Goal: Task Accomplishment & Management: Use online tool/utility

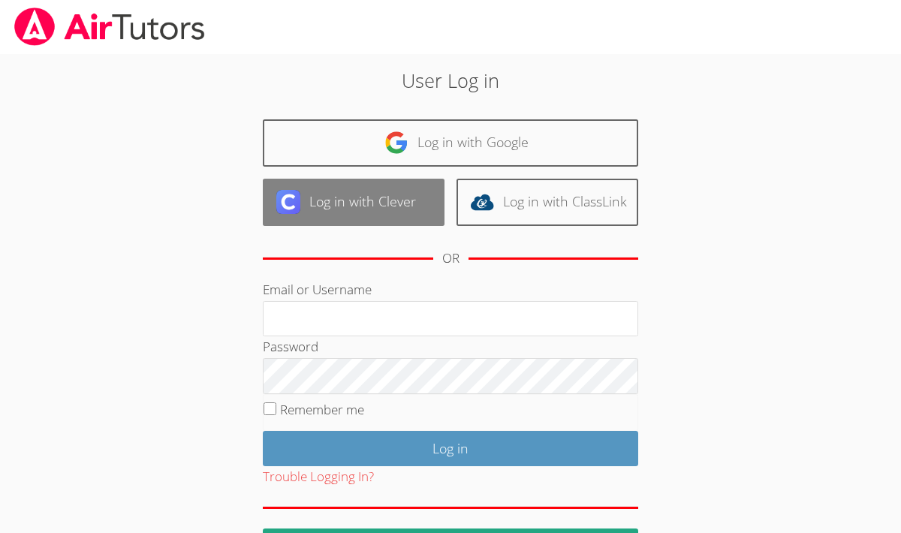
scroll to position [50, 0]
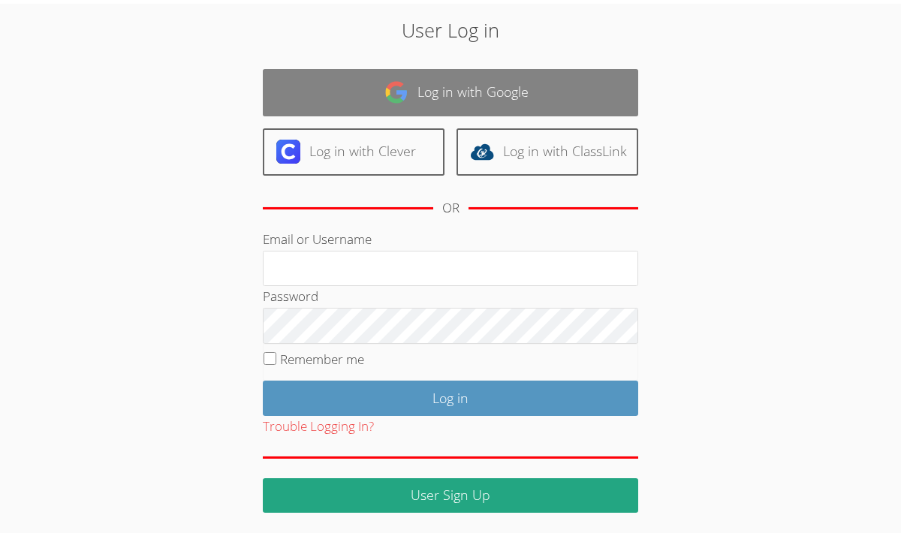
click at [542, 72] on link "Log in with Google" at bounding box center [451, 92] width 376 height 47
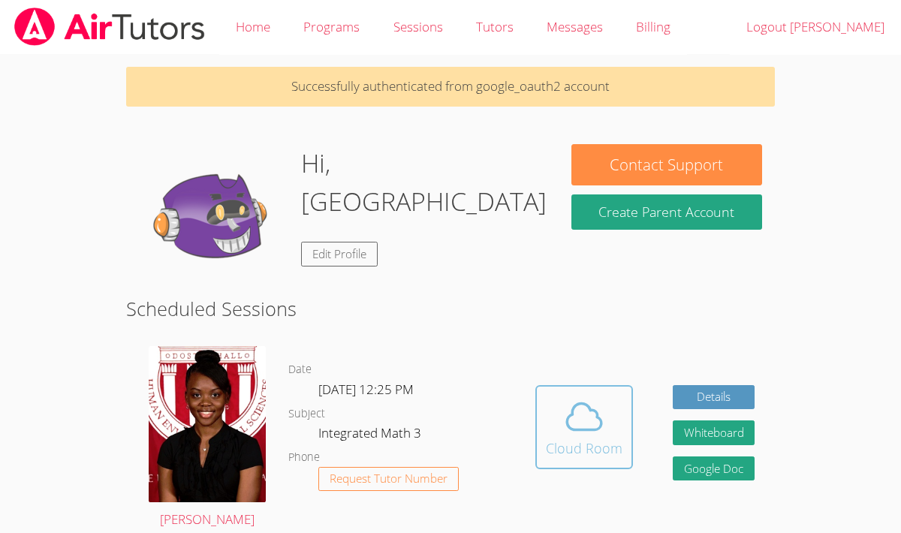
click at [548, 445] on div "Cloud Room" at bounding box center [584, 448] width 77 height 21
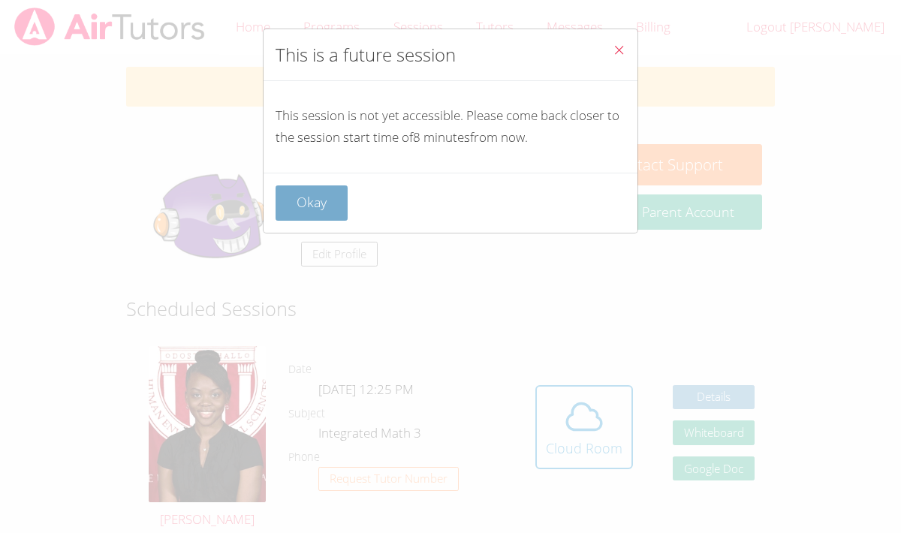
click at [307, 211] on button "Okay" at bounding box center [312, 203] width 72 height 35
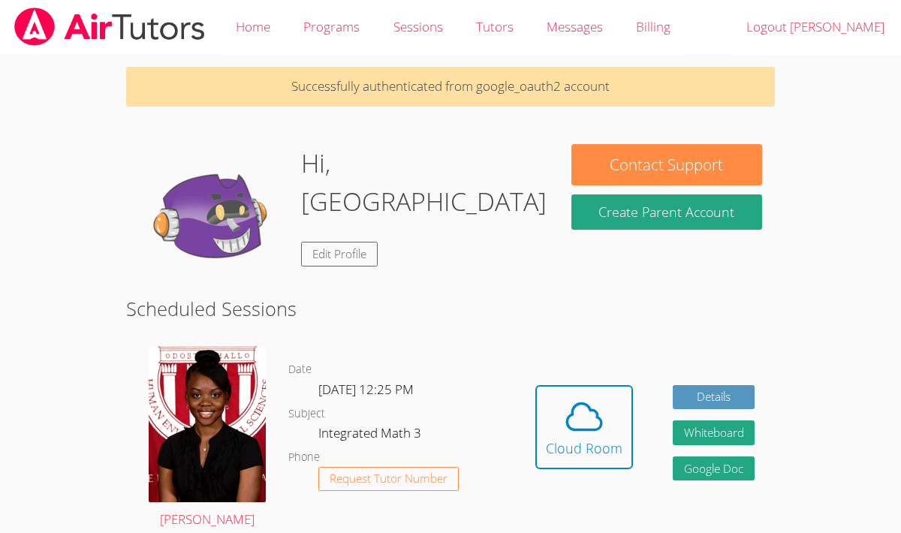
click at [608, 385] on div "Hidden Cloud Room Details Whiteboard Hidden Google Doc" at bounding box center [645, 438] width 260 height 207
click at [598, 413] on icon at bounding box center [584, 417] width 42 height 42
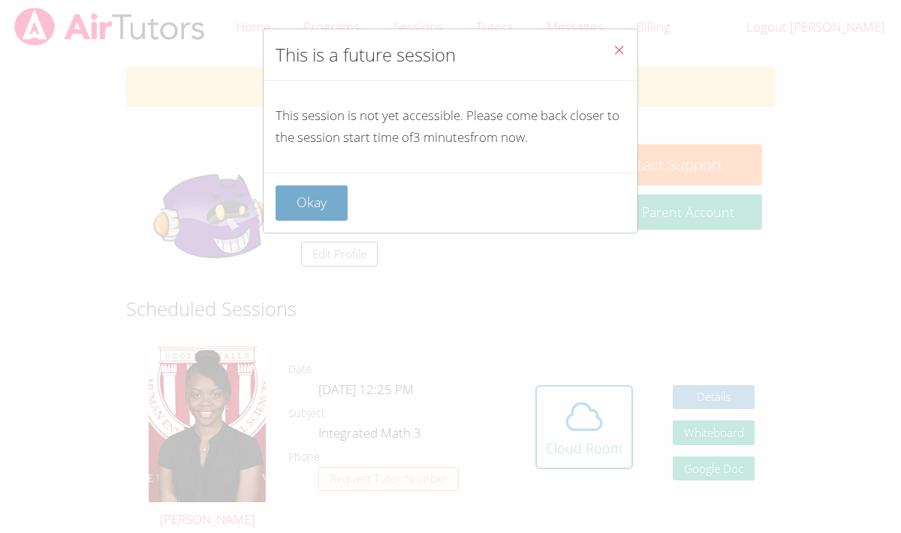
click at [318, 203] on button "Okay" at bounding box center [312, 203] width 72 height 35
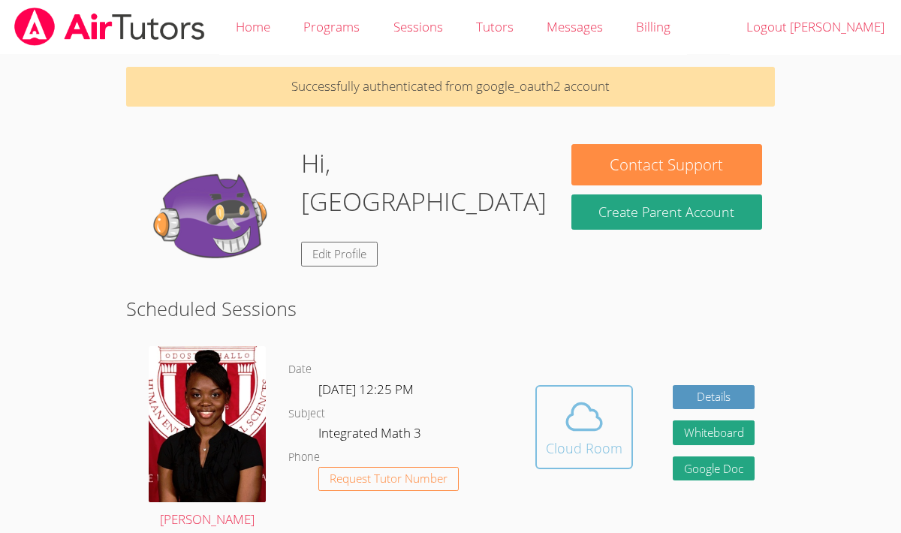
click at [539, 409] on button "Cloud Room" at bounding box center [585, 427] width 98 height 84
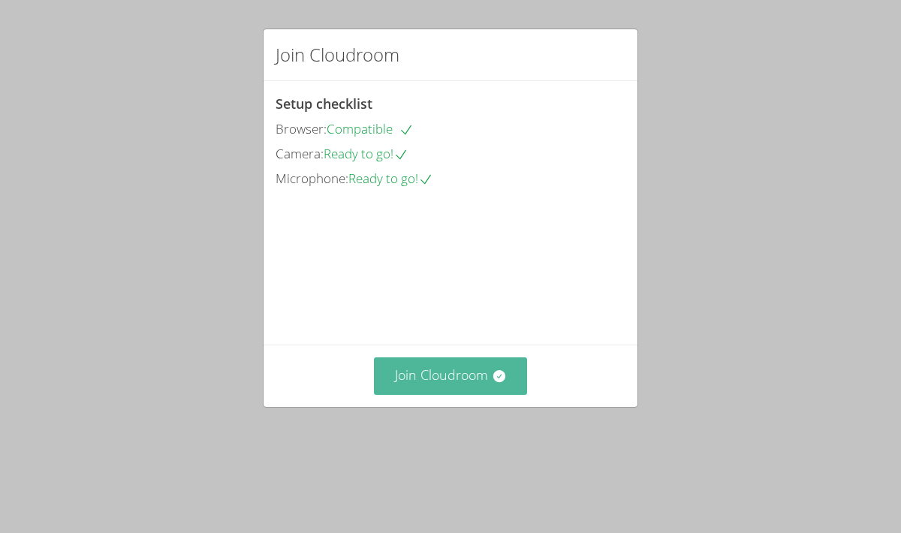
click at [442, 394] on button "Join Cloudroom" at bounding box center [451, 376] width 154 height 37
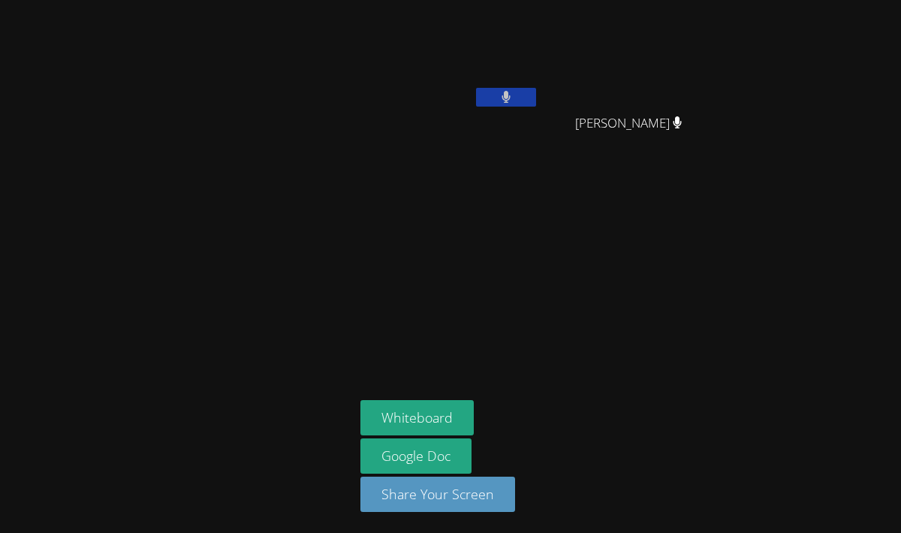
click at [508, 94] on icon at bounding box center [506, 97] width 9 height 13
click at [498, 95] on icon at bounding box center [506, 97] width 16 height 13
click at [498, 95] on button at bounding box center [506, 97] width 60 height 19
click at [498, 95] on icon at bounding box center [506, 97] width 16 height 13
click at [498, 95] on button at bounding box center [506, 97] width 60 height 19
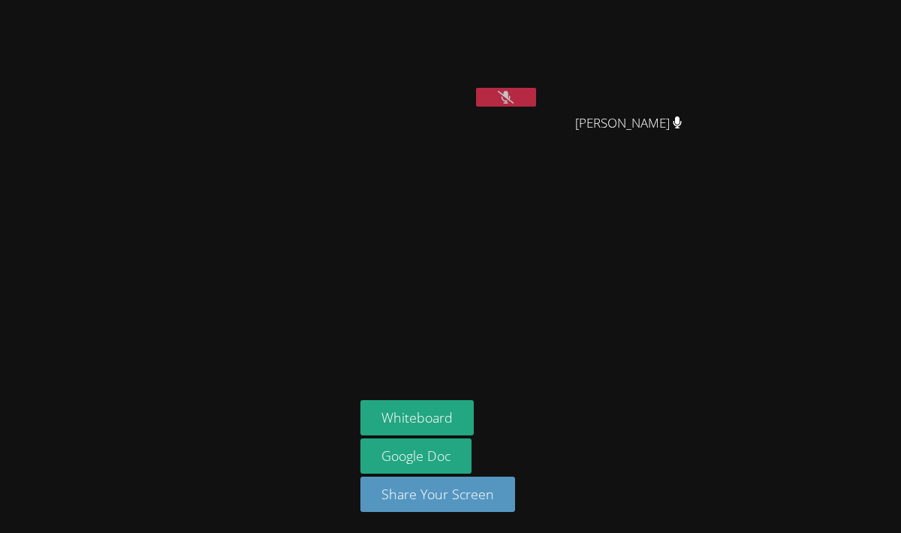
click at [498, 95] on icon at bounding box center [506, 97] width 16 height 13
click at [498, 95] on button at bounding box center [506, 97] width 60 height 19
click at [502, 95] on icon at bounding box center [507, 97] width 10 height 13
click at [498, 95] on button at bounding box center [506, 97] width 60 height 19
click at [498, 95] on icon at bounding box center [506, 97] width 16 height 13
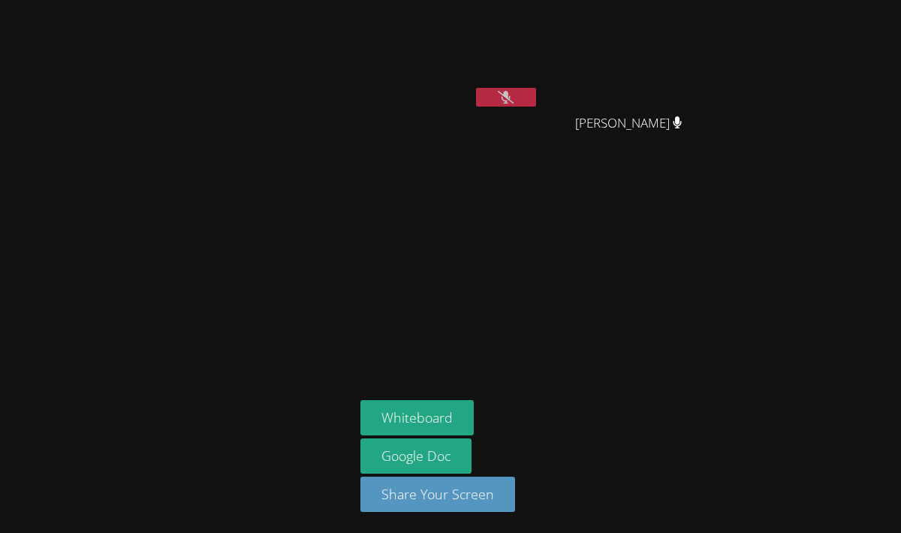
click at [498, 95] on button at bounding box center [506, 97] width 60 height 19
click at [498, 95] on icon at bounding box center [506, 97] width 16 height 13
click at [498, 95] on button at bounding box center [506, 97] width 60 height 19
click at [498, 95] on icon at bounding box center [506, 97] width 16 height 13
click at [518, 101] on button at bounding box center [506, 97] width 60 height 19
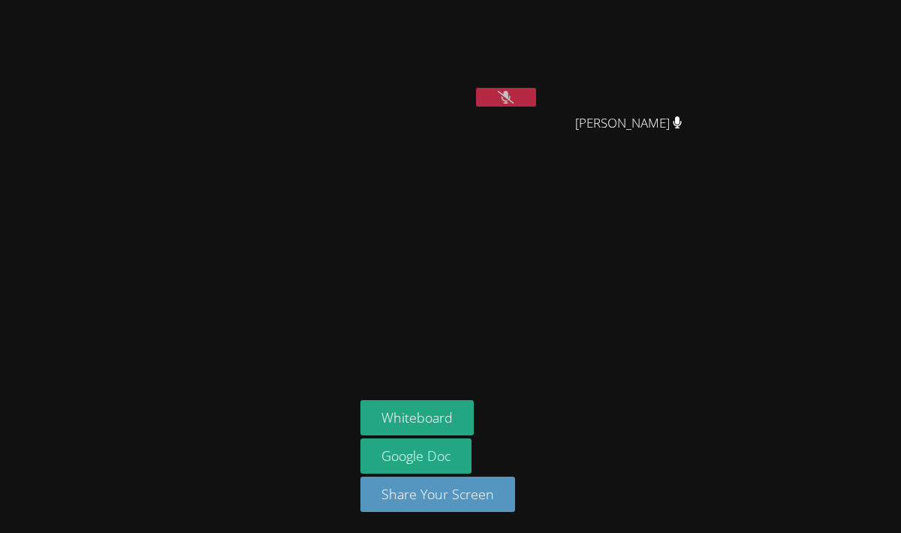
click at [518, 101] on button at bounding box center [506, 97] width 60 height 19
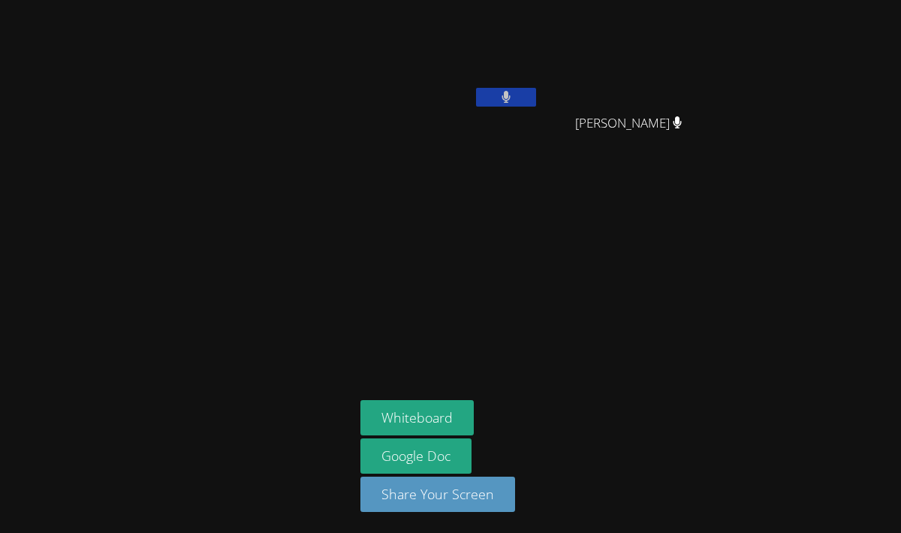
click at [518, 101] on button at bounding box center [506, 97] width 60 height 19
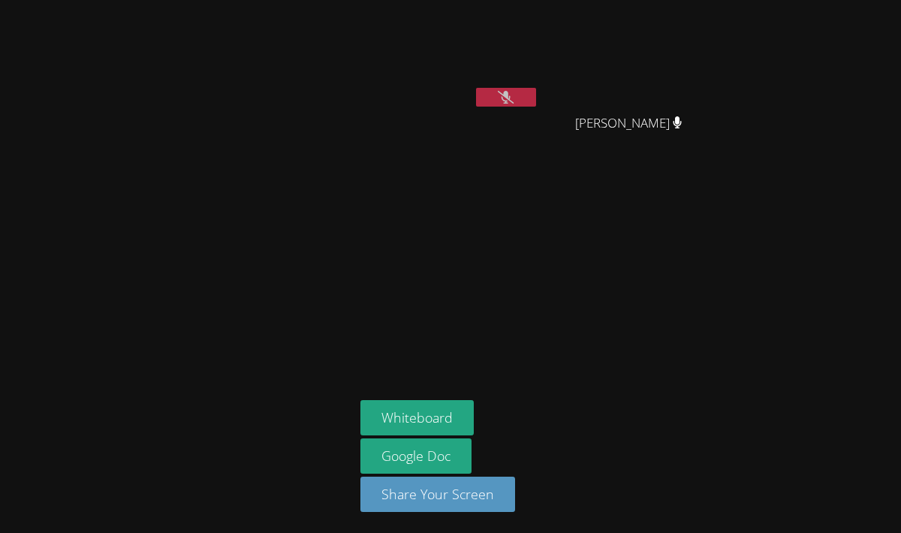
click at [518, 101] on button at bounding box center [506, 97] width 60 height 19
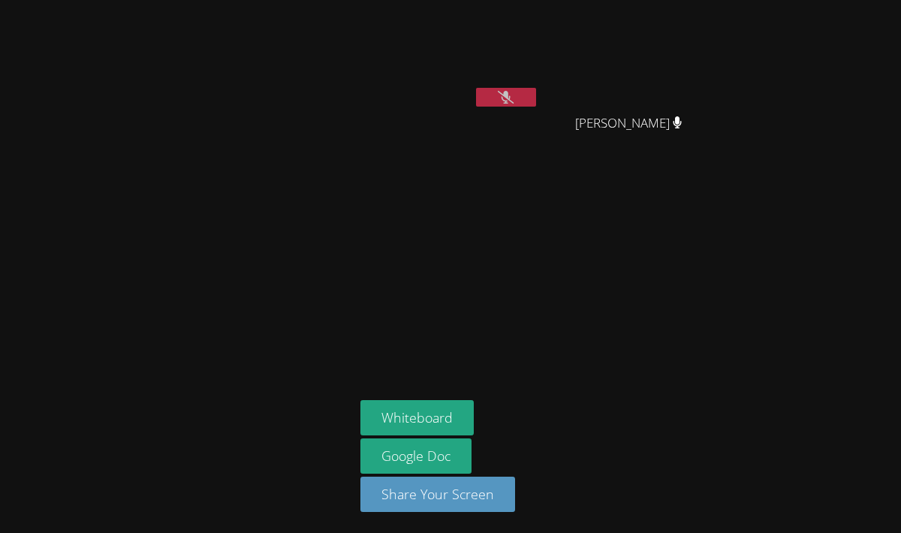
click at [518, 101] on button at bounding box center [506, 97] width 60 height 19
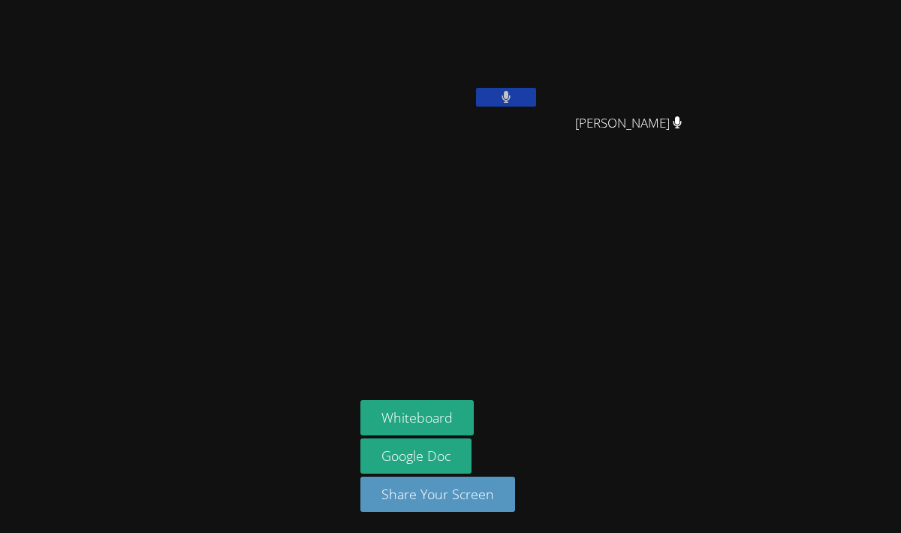
click at [518, 101] on button at bounding box center [506, 97] width 60 height 19
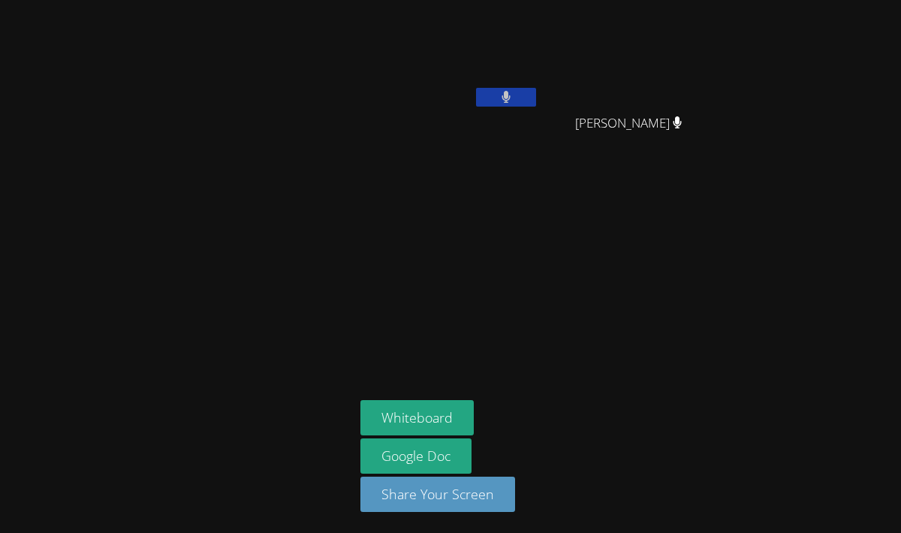
click at [518, 101] on button at bounding box center [506, 97] width 60 height 19
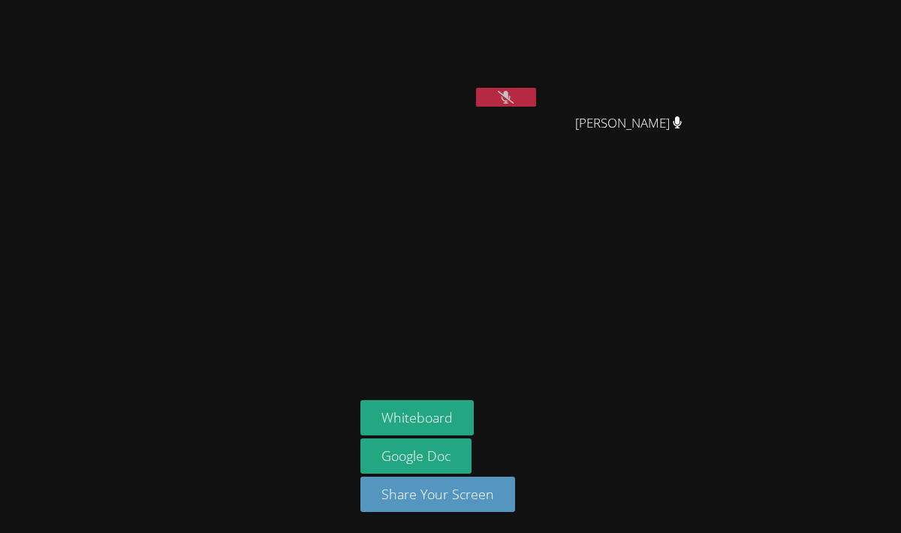
click at [518, 101] on button at bounding box center [506, 97] width 60 height 19
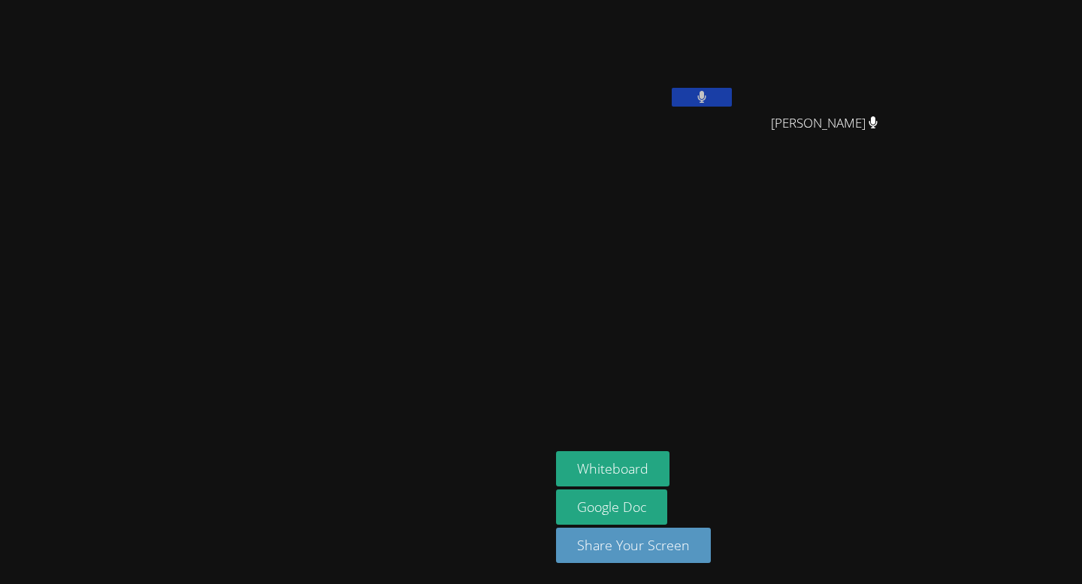
click at [732, 98] on button at bounding box center [702, 97] width 60 height 19
click at [709, 101] on icon at bounding box center [701, 97] width 16 height 13
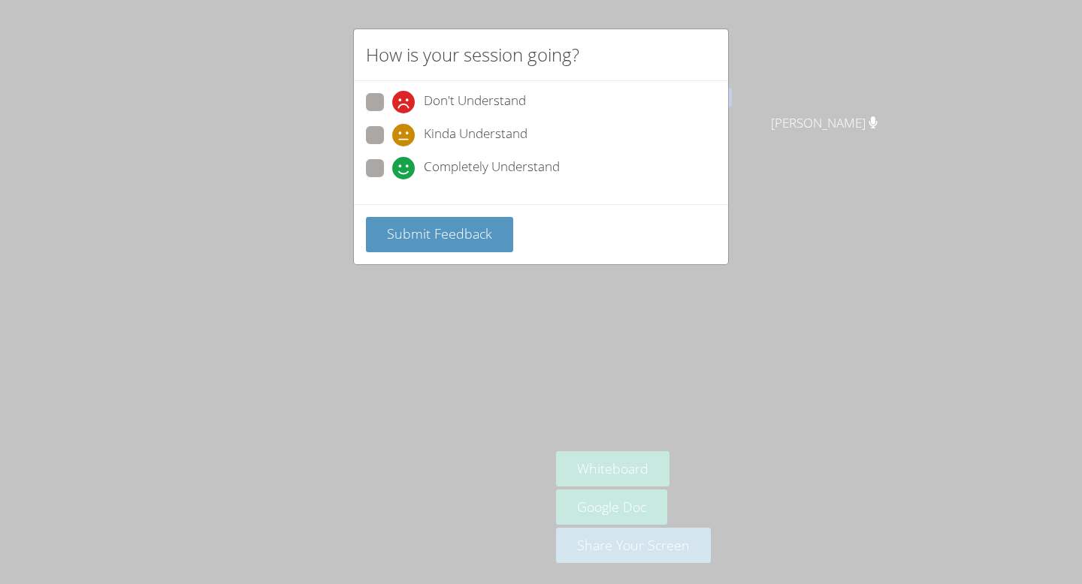
click at [392, 180] on span at bounding box center [392, 180] width 0 height 0
click at [392, 168] on input "Completely Understand" at bounding box center [398, 165] width 13 height 13
radio input "true"
click at [428, 234] on span "Submit Feedback" at bounding box center [439, 234] width 105 height 18
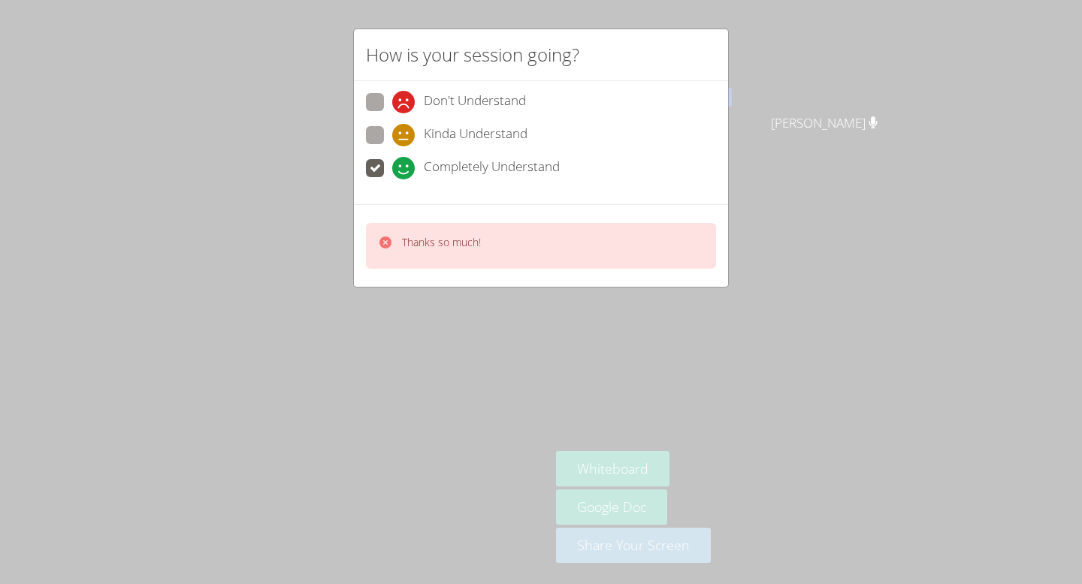
click at [388, 243] on icon at bounding box center [385, 243] width 12 height 12
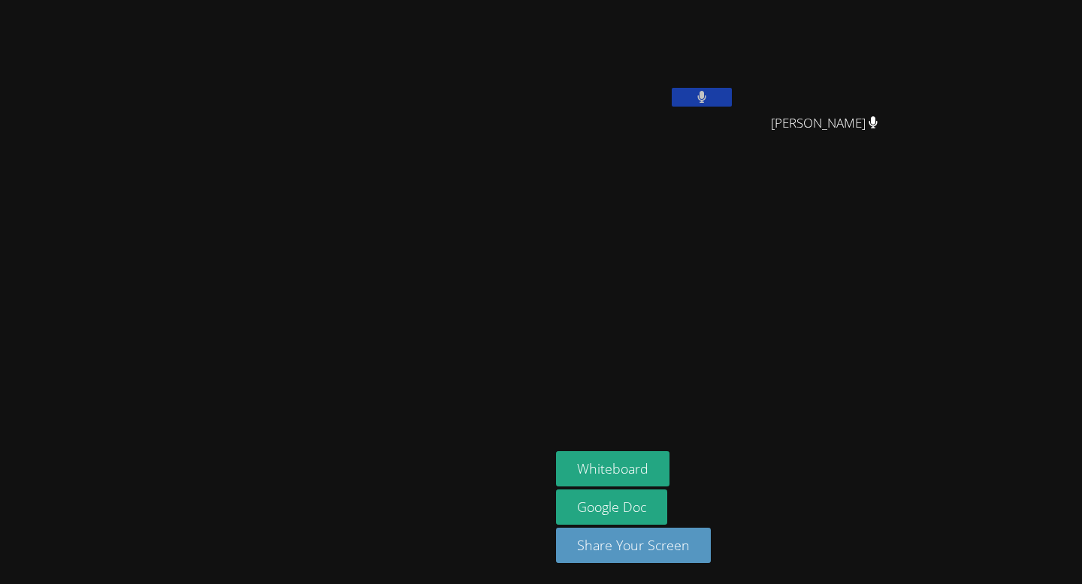
click at [732, 104] on button at bounding box center [702, 97] width 60 height 19
click at [709, 92] on icon at bounding box center [701, 97] width 16 height 13
click at [895, 246] on aside "[PERSON_NAME] [PERSON_NAME] [PERSON_NAME] Whiteboard Google Doc Share Your Scre…" at bounding box center [738, 292] width 376 height 584
